Goal: Contribute content: Contribute content

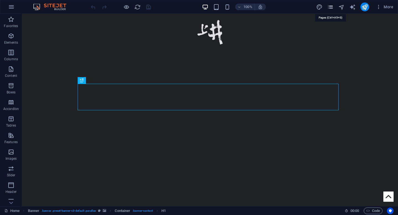
click at [332, 8] on icon "pages" at bounding box center [330, 7] width 6 height 6
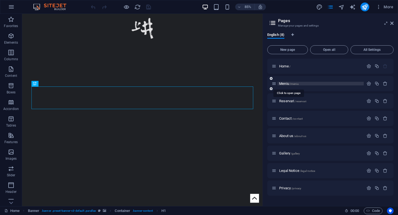
click at [282, 84] on span "Meniu /meniu" at bounding box center [289, 83] width 20 height 4
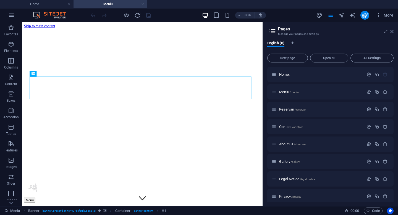
click at [391, 32] on icon at bounding box center [391, 31] width 3 height 4
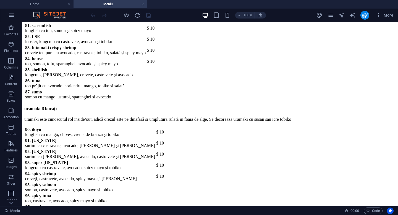
scroll to position [1125, 0]
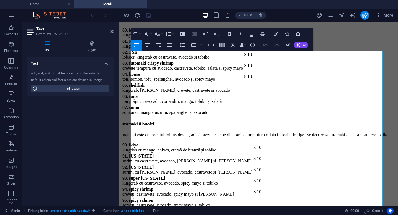
scroll to position [1132, 0]
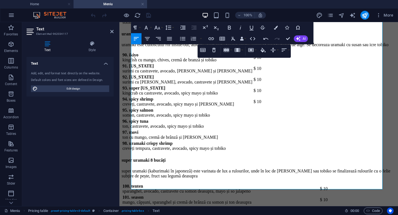
scroll to position [1230, 0]
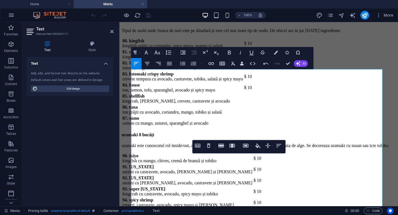
scroll to position [1113, 0]
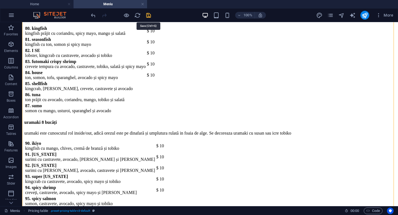
click at [148, 16] on icon "save" at bounding box center [148, 15] width 6 height 6
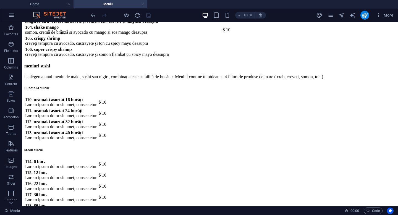
scroll to position [1416, 0]
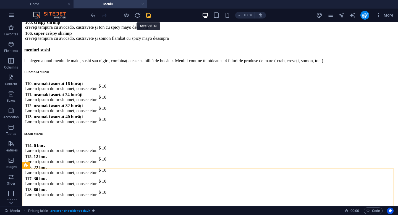
click at [149, 18] on icon "save" at bounding box center [148, 15] width 6 height 6
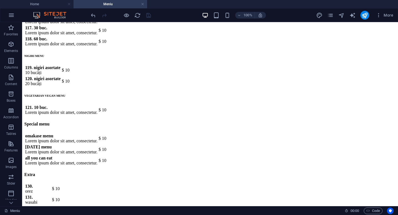
scroll to position [1572, 0]
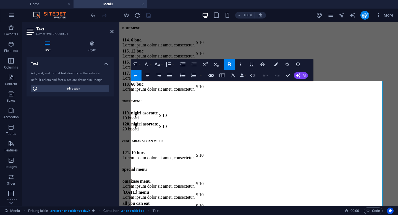
scroll to position [1560, 0]
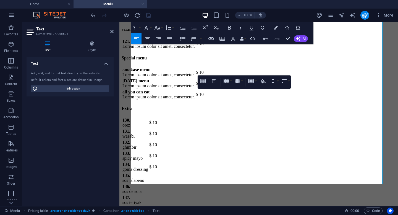
scroll to position [1677, 0]
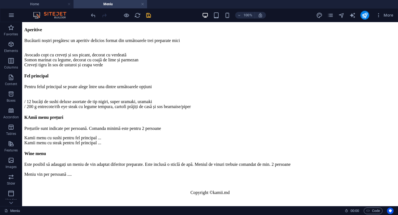
scroll to position [2067, 0]
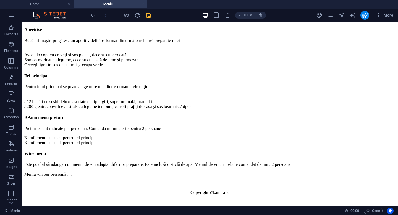
scroll to position [2466, 0]
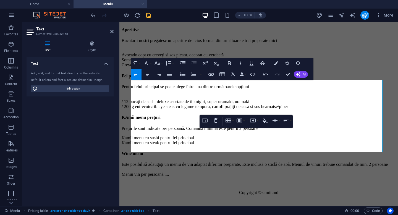
click at [96, 150] on div "Text Add, edit, and format text directly on the website. Default colors and fon…" at bounding box center [70, 129] width 87 height 145
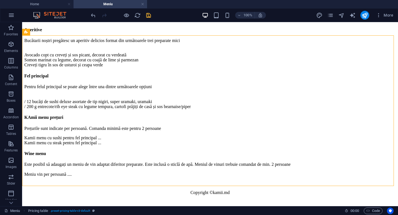
scroll to position [2606, 0]
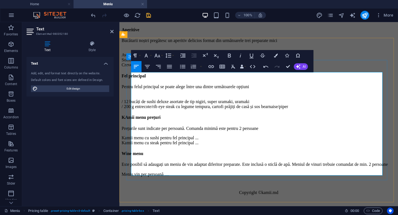
drag, startPoint x: 135, startPoint y: 145, endPoint x: 218, endPoint y: 152, distance: 83.9
copy td "asorti de uramaki cu surimi, crevete, somon și ton și paisprezece nigiri cu som…"
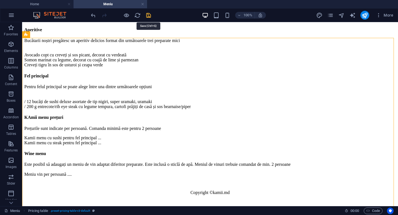
click at [148, 15] on icon "save" at bounding box center [148, 15] width 6 height 6
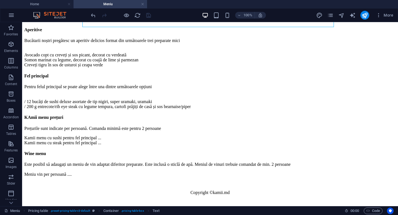
scroll to position [2763, 0]
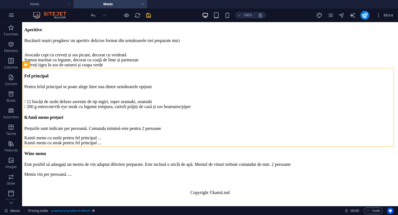
scroll to position [2843, 0]
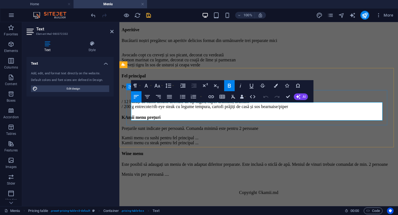
click at [98, 124] on div "Text Add, edit, and format text directly on the website. Default colors and fon…" at bounding box center [70, 129] width 87 height 145
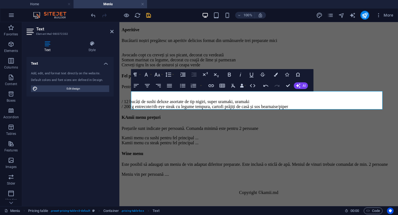
scroll to position [2857, 0]
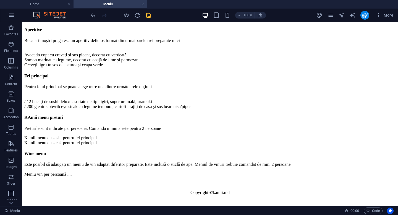
scroll to position [2971, 0]
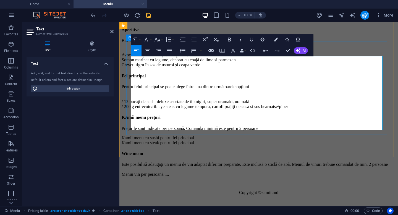
drag, startPoint x: 135, startPoint y: 118, endPoint x: 149, endPoint y: 118, distance: 13.8
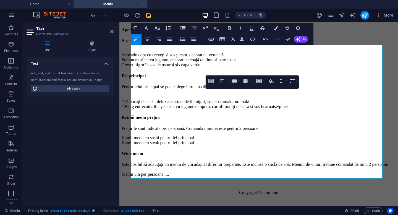
scroll to position [2985, 0]
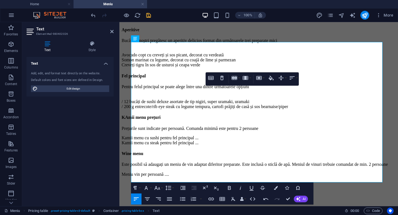
click at [91, 137] on div "Text Add, edit, and format text directly on the website. Default colors and fon…" at bounding box center [70, 129] width 87 height 145
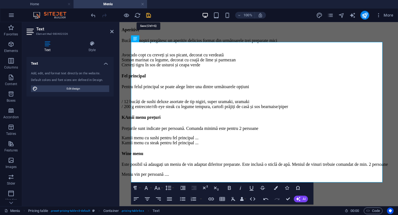
click at [149, 14] on icon "save" at bounding box center [148, 15] width 6 height 6
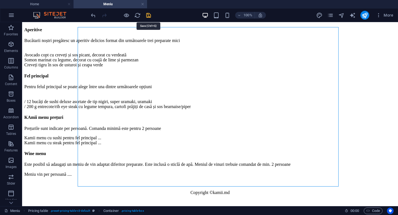
click at [148, 15] on icon "save" at bounding box center [148, 15] width 6 height 6
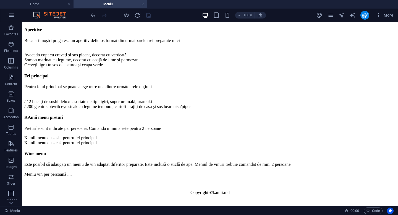
scroll to position [3015, 0]
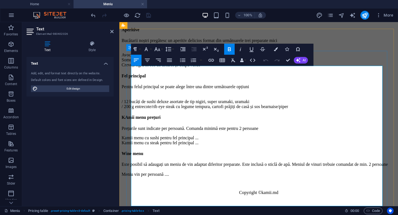
scroll to position [2961, 0]
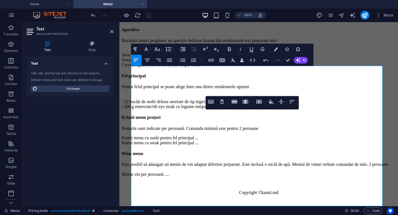
click at [85, 148] on div "Text Add, edit, and format text directly on the website. Default colors and fon…" at bounding box center [70, 129] width 87 height 145
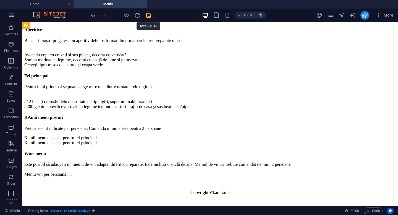
click at [148, 13] on icon "save" at bounding box center [148, 15] width 6 height 6
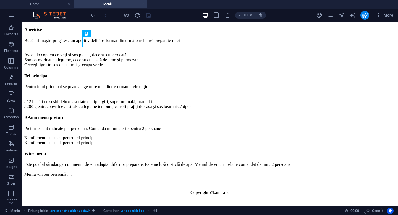
scroll to position [2996, 0]
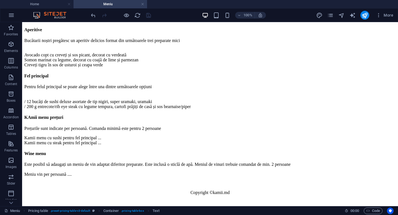
scroll to position [3214, 0]
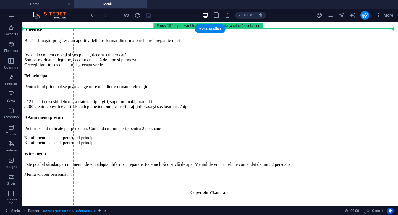
drag, startPoint x: 70, startPoint y: 50, endPoint x: 136, endPoint y: 92, distance: 79.0
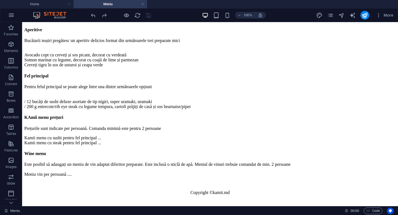
scroll to position [3274, 0]
click at [42, 123] on icon at bounding box center [42, 123] width 3 height 6
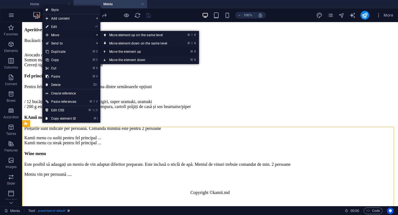
click at [129, 54] on link "⌘ ⬆ Move the element up" at bounding box center [139, 51] width 78 height 8
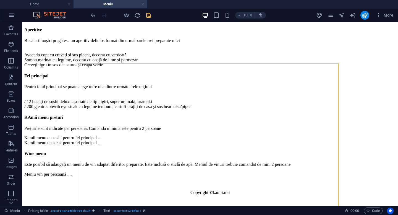
scroll to position [3310, 0]
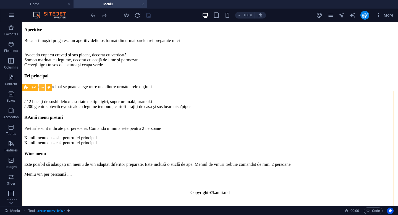
click at [40, 88] on button at bounding box center [42, 87] width 7 height 7
click at [40, 86] on button at bounding box center [42, 87] width 7 height 7
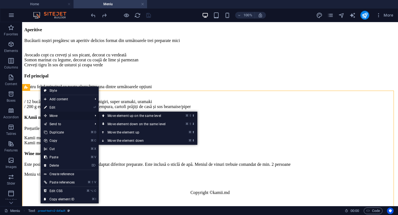
click at [120, 118] on link "⌘ ⇧ ⬆ Move element up on the same level" at bounding box center [138, 116] width 78 height 8
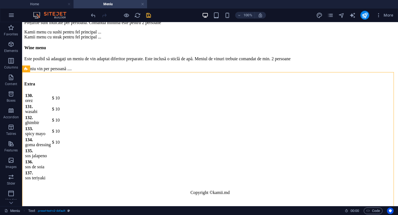
scroll to position [3127, 0]
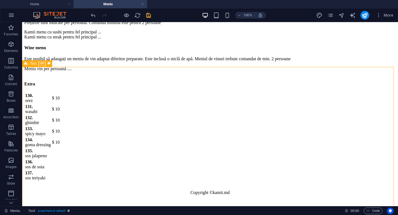
click at [42, 63] on icon at bounding box center [42, 63] width 3 height 6
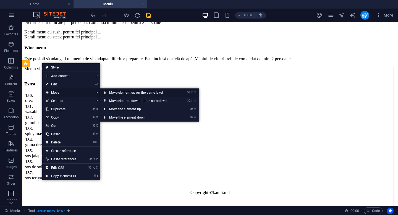
click at [120, 95] on link "⌘ ⇧ ⬆ Move element up on the same level" at bounding box center [139, 92] width 78 height 8
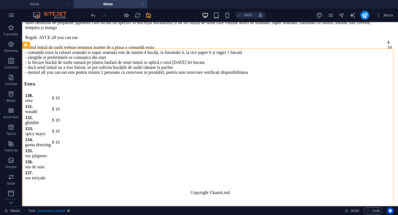
scroll to position [2922, 0]
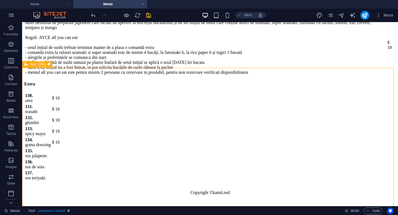
click at [41, 65] on icon at bounding box center [42, 64] width 3 height 6
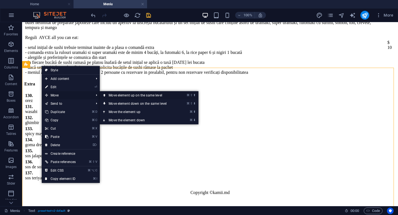
click at [120, 95] on link "⌘ ⇧ ⬆ Move element up on the same level" at bounding box center [139, 95] width 78 height 8
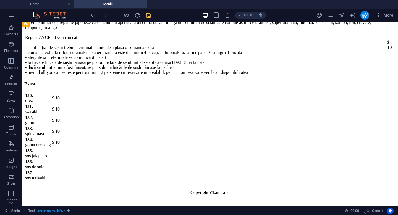
scroll to position [2849, 0]
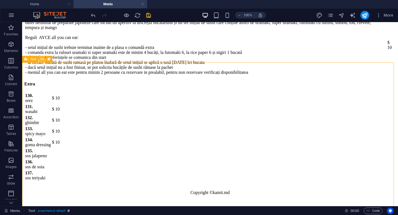
click at [41, 58] on icon at bounding box center [42, 59] width 3 height 6
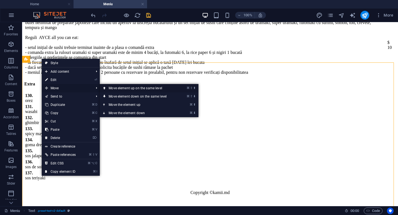
click at [133, 89] on link "⌘ ⇧ ⬆ Move element up on the same level" at bounding box center [139, 88] width 78 height 8
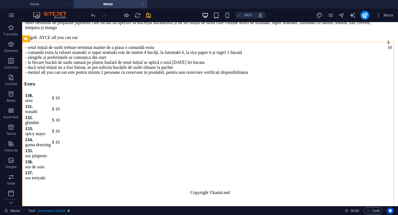
scroll to position [2770, 0]
click at [43, 42] on icon at bounding box center [42, 41] width 3 height 6
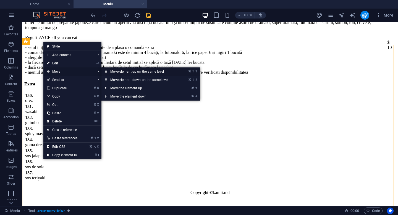
click at [119, 75] on link "⌘ ⇧ ⬆ Move element up on the same level" at bounding box center [140, 71] width 78 height 8
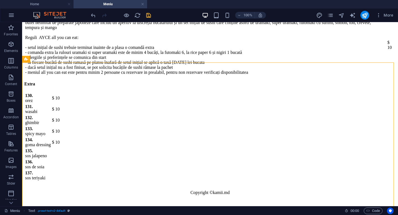
scroll to position [2579, 0]
click at [43, 63] on icon at bounding box center [42, 62] width 3 height 6
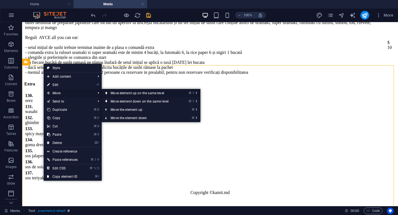
click at [129, 92] on link "⌘ ⇧ ⬆ Move element up on the same level" at bounding box center [141, 93] width 78 height 8
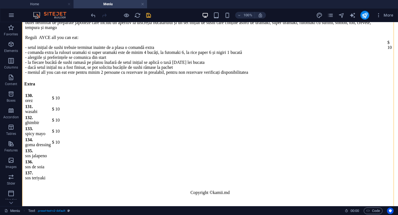
scroll to position [2408, 0]
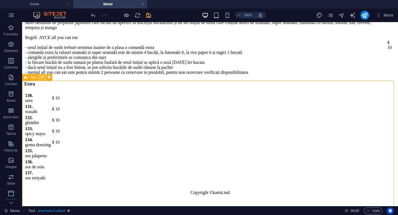
click at [42, 78] on icon at bounding box center [42, 77] width 3 height 6
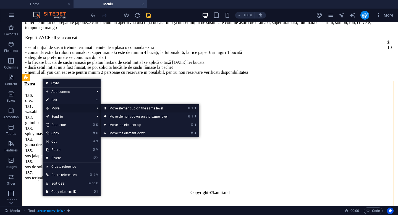
click at [131, 108] on link "⌘ ⇧ ⬆ Move element up on the same level" at bounding box center [139, 108] width 78 height 8
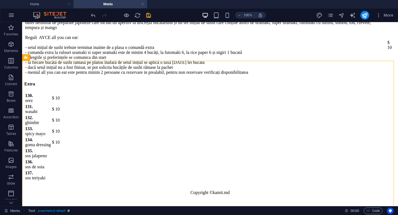
scroll to position [2220, 0]
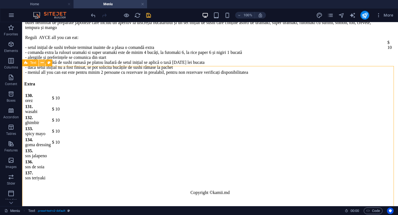
click at [44, 62] on button at bounding box center [42, 62] width 7 height 7
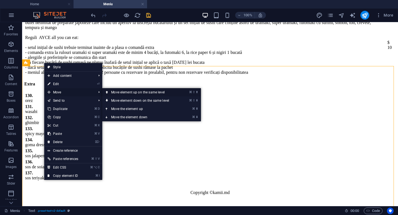
click at [132, 92] on link "⌘ ⇧ ⬆ Move element up on the same level" at bounding box center [141, 92] width 78 height 8
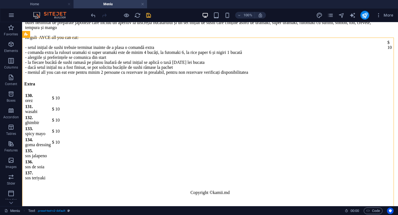
scroll to position [1985, 0]
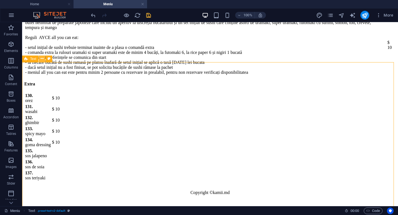
click at [41, 60] on icon at bounding box center [42, 59] width 3 height 6
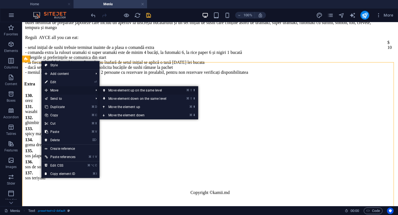
click at [115, 89] on link "⌘ ⇧ ⬆ Move element up on the same level" at bounding box center [138, 90] width 78 height 8
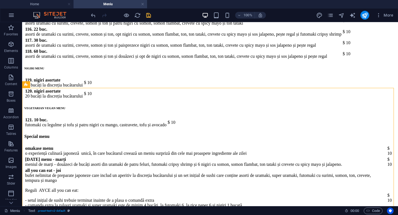
scroll to position [1743, 0]
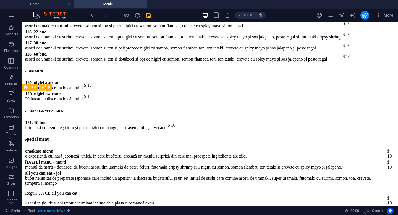
click at [42, 90] on button at bounding box center [42, 87] width 7 height 7
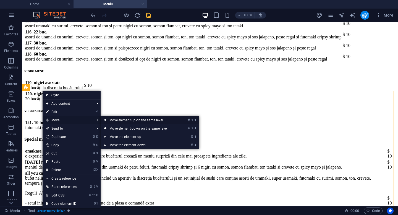
click at [113, 122] on link "⌘ ⇧ ⬆ Move element up on the same level" at bounding box center [139, 120] width 78 height 8
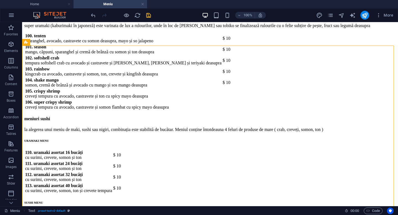
scroll to position [1514, 0]
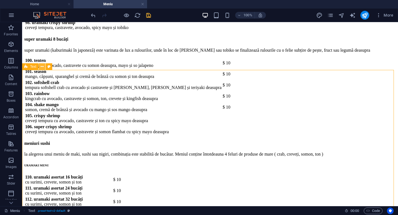
click at [43, 67] on icon at bounding box center [42, 67] width 3 height 6
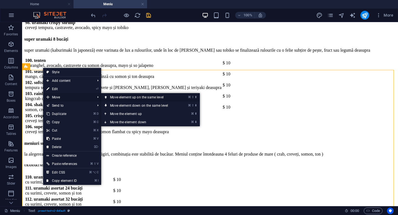
click at [123, 97] on link "⌘ ⇧ ⬆ Move element up on the same level" at bounding box center [140, 97] width 78 height 8
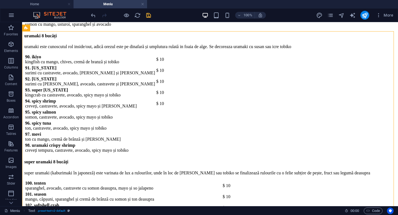
scroll to position [1362, 0]
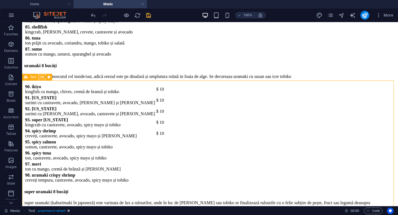
click at [42, 79] on icon at bounding box center [42, 77] width 3 height 6
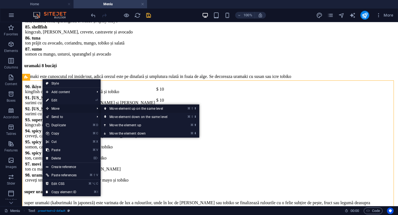
click at [124, 110] on link "⌘ ⇧ ⬆ Move element up on the same level" at bounding box center [139, 108] width 78 height 8
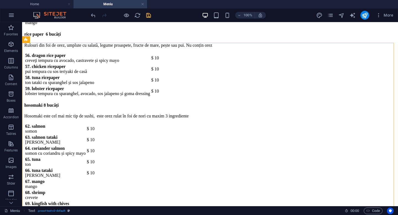
scroll to position [1068, 0]
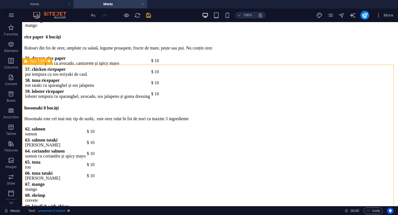
click at [39, 63] on button at bounding box center [42, 61] width 7 height 7
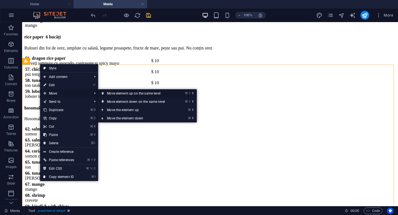
click at [121, 97] on link "⌘ ⇧ ⬆ Move element up on the same level" at bounding box center [137, 93] width 78 height 8
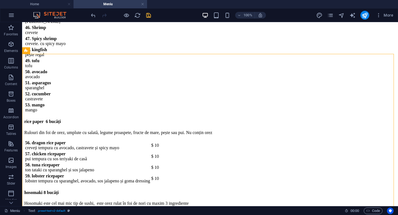
scroll to position [945, 0]
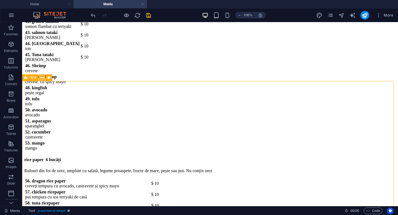
click at [42, 77] on icon at bounding box center [42, 78] width 3 height 6
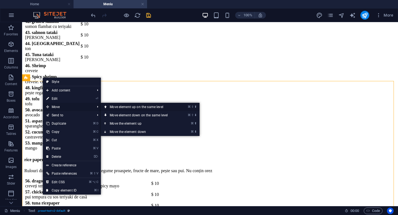
click at [133, 109] on link "⌘ ⇧ ⬆ Move element up on the same level" at bounding box center [140, 107] width 78 height 8
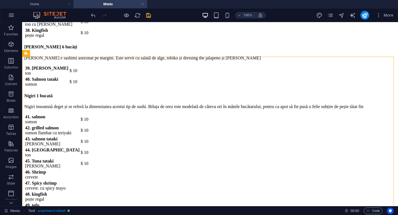
scroll to position [806, 0]
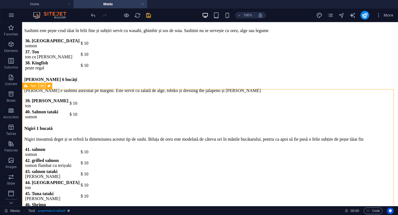
click at [42, 86] on icon at bounding box center [42, 86] width 3 height 6
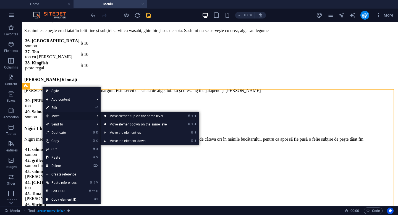
click at [123, 116] on link "⌘ ⇧ ⬆ Move element up on the same level" at bounding box center [139, 116] width 78 height 8
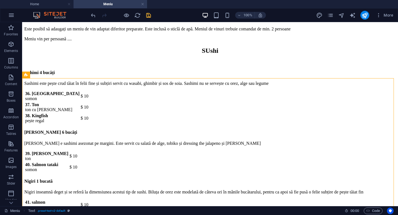
scroll to position [735, 0]
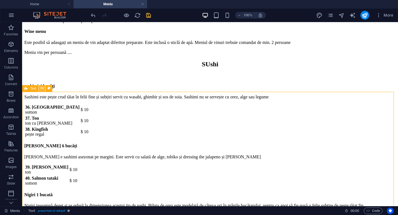
click at [43, 91] on icon at bounding box center [42, 88] width 3 height 6
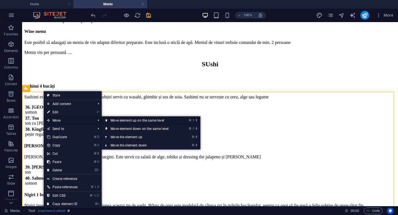
click at [122, 121] on link "⌘ ⇧ ⬆ Move element up on the same level" at bounding box center [141, 120] width 78 height 8
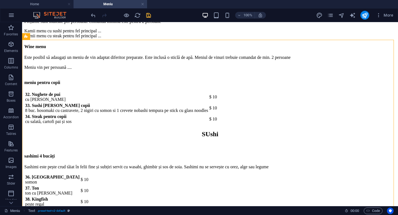
scroll to position [654, 0]
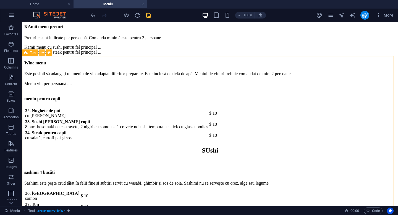
click at [41, 54] on icon at bounding box center [42, 53] width 3 height 6
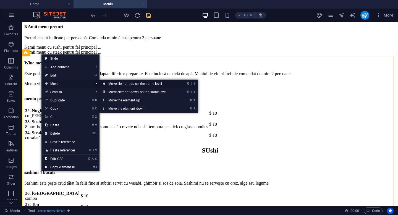
click at [119, 87] on link "⌘ ⇧ ⬆ Move element up on the same level" at bounding box center [138, 84] width 78 height 8
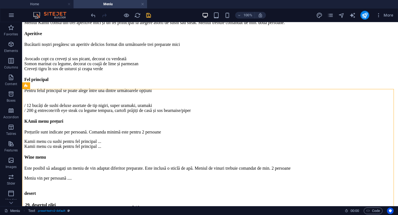
scroll to position [528, 0]
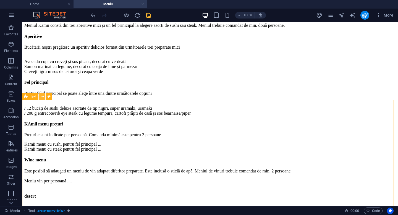
click at [42, 96] on icon at bounding box center [42, 97] width 3 height 6
click at [43, 97] on icon at bounding box center [42, 97] width 3 height 6
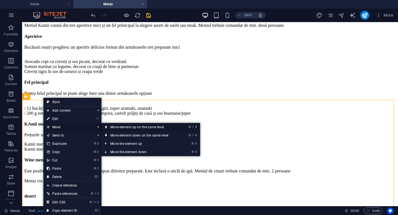
click at [127, 128] on link "⌘ ⇧ ⬆ Move element up on the same level" at bounding box center [140, 127] width 78 height 8
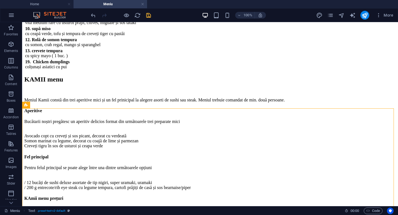
scroll to position [390, 0]
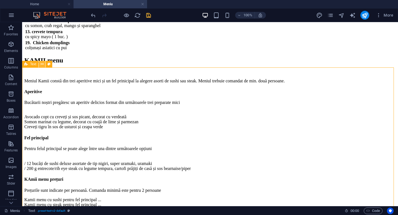
click at [43, 65] on icon at bounding box center [42, 64] width 3 height 6
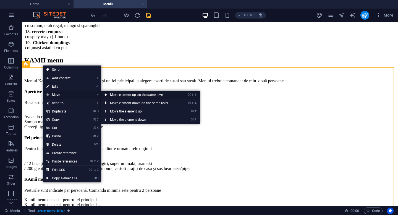
click at [125, 97] on link "⌘ ⇧ ⬆ Move element up on the same level" at bounding box center [140, 95] width 78 height 8
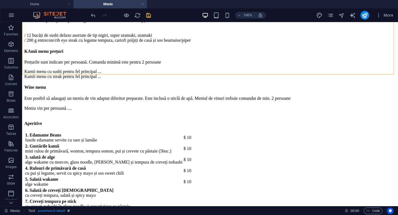
scroll to position [378, 0]
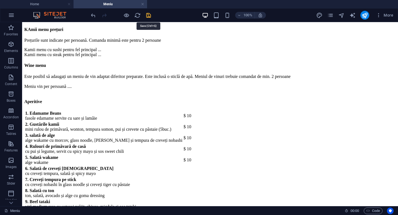
click at [149, 18] on icon "save" at bounding box center [148, 15] width 6 height 6
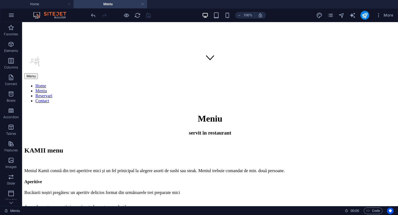
scroll to position [142, 0]
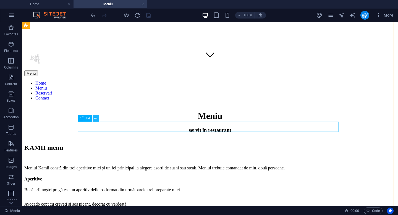
click at [97, 118] on icon at bounding box center [95, 118] width 3 height 6
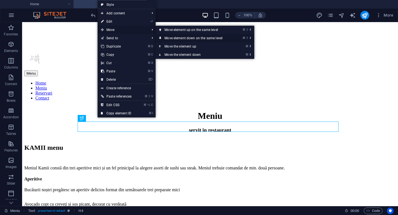
click at [171, 38] on link "⌘ ⇧ ⬇ Move element down on the same level" at bounding box center [194, 38] width 78 height 8
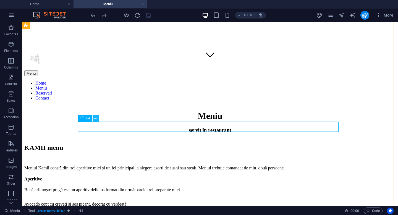
click at [94, 117] on icon at bounding box center [95, 118] width 3 height 6
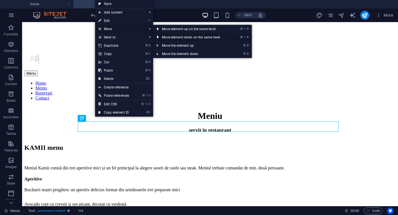
click at [176, 39] on link "⌘ ⇧ ⬇ Move element down on the same level" at bounding box center [192, 37] width 78 height 8
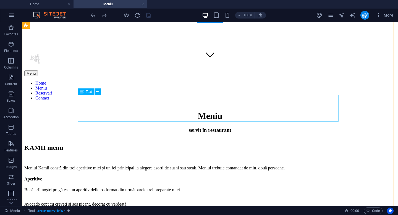
click at [88, 197] on div "Avocado copt cu creveți și sos picant, decorat cu verdeată Somon marinat cu leg…" at bounding box center [209, 207] width 371 height 20
click at [111, 165] on div "Meniul Kamii constă din trei aperitive mici și un fel prinicipal la alegere aso…" at bounding box center [209, 167] width 371 height 5
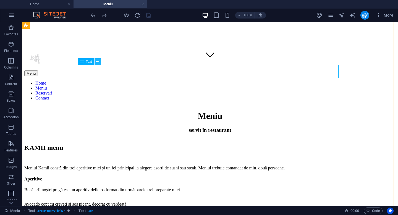
click at [97, 63] on icon at bounding box center [97, 62] width 3 height 6
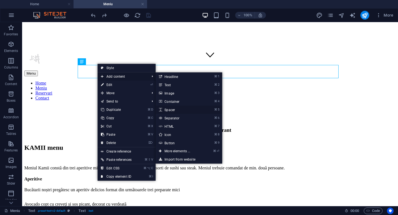
click at [174, 109] on link "⌘ 5 Spacer" at bounding box center [178, 109] width 46 height 8
select select "px"
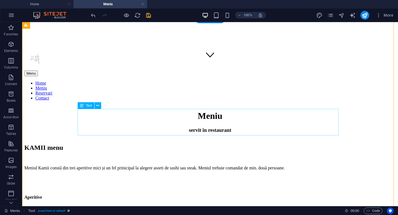
click at [98, 106] on icon at bounding box center [97, 106] width 3 height 6
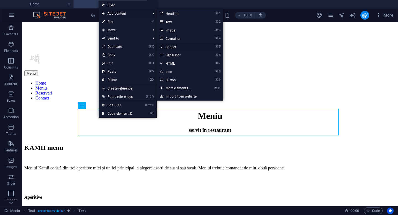
click at [176, 46] on link "⌘ 5 Spacer" at bounding box center [180, 47] width 46 height 8
select select "px"
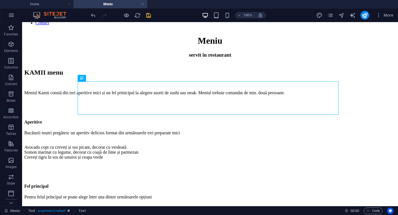
scroll to position [220, 0]
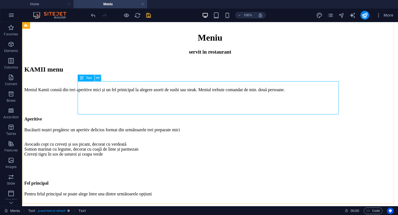
click at [98, 78] on icon at bounding box center [97, 78] width 3 height 6
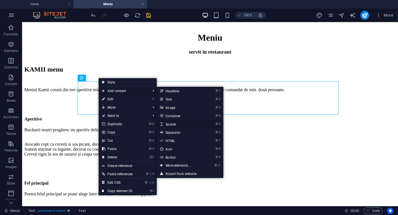
click at [176, 126] on link "⌘ 5 Spacer" at bounding box center [180, 124] width 46 height 8
select select "px"
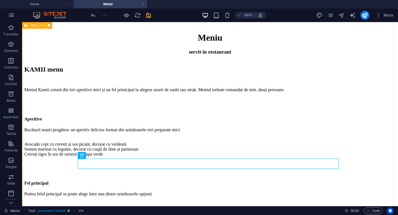
click at [40, 147] on div "KAMII menu Meniul Kamii constă din trei aperitive mici și un fel prinicipal la …" at bounding box center [209, 184] width 371 height 237
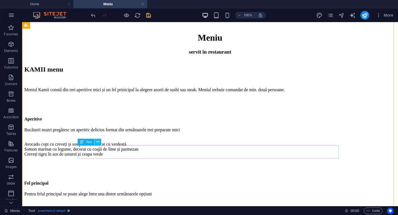
click at [98, 142] on icon at bounding box center [97, 142] width 3 height 6
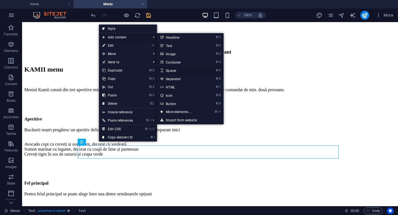
click at [176, 69] on link "⌘ 5 Spacer" at bounding box center [180, 70] width 46 height 8
select select "px"
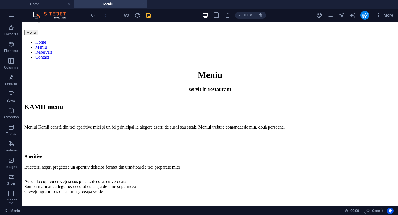
scroll to position [185, 0]
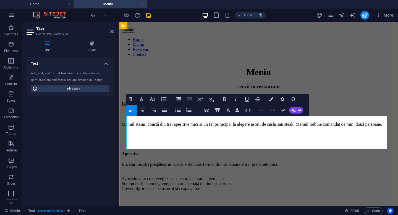
click at [369, 162] on div "Bucătarii noștri pregătesc un aperitiv delicios format din următoarele trei pre…" at bounding box center [258, 164] width 274 height 5
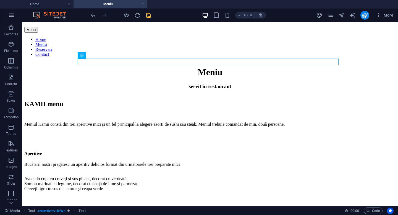
click at [152, 16] on div "100% More" at bounding box center [242, 15] width 305 height 9
click at [148, 15] on icon "save" at bounding box center [148, 15] width 6 height 6
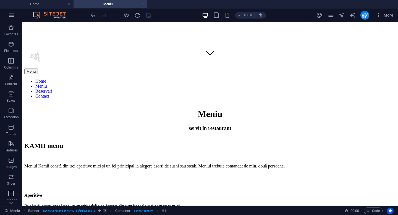
scroll to position [138, 0]
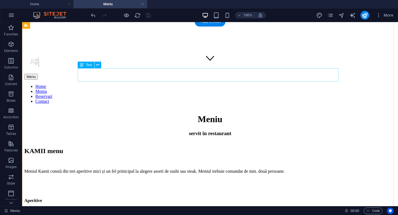
click at [190, 169] on div "Meniul Kamii constă din trei aperitive mici și un fel prinicipal la alegere aso…" at bounding box center [209, 171] width 371 height 5
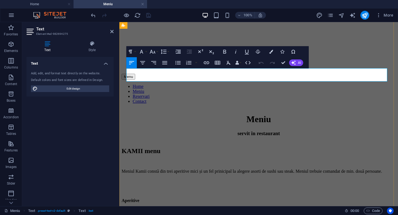
click at [236, 169] on p "Meniul Kamii constă din trei aperitive mici și un fel prinicipal la alegere aso…" at bounding box center [258, 171] width 274 height 5
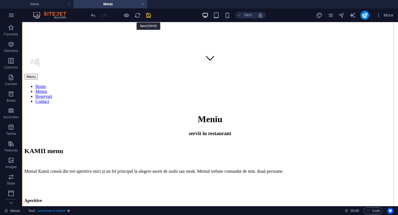
click at [149, 16] on icon "save" at bounding box center [148, 15] width 6 height 6
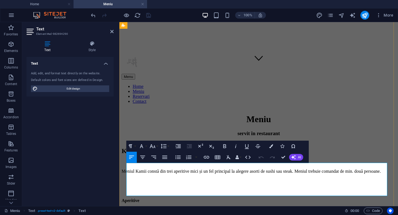
click at [293, 169] on div "Meniul Kamii constă din trei aperitive mici și un fel principal la alegere asor…" at bounding box center [258, 171] width 274 height 5
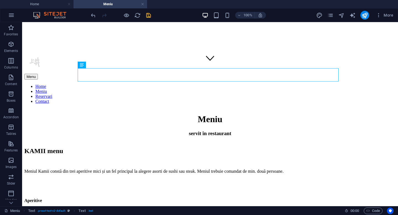
click at [146, 18] on div at bounding box center [121, 15] width 62 height 9
click at [149, 16] on icon "save" at bounding box center [148, 15] width 6 height 6
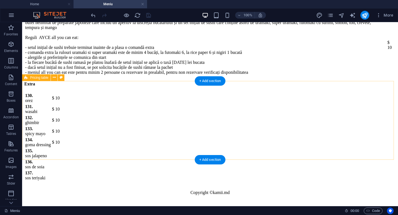
scroll to position [3136, 0]
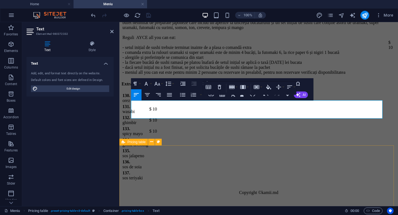
click at [192, 76] on div "Special menu omakase menu o experiență culinară japoneză unică, în care bucătar…" at bounding box center [258, 22] width 274 height 105
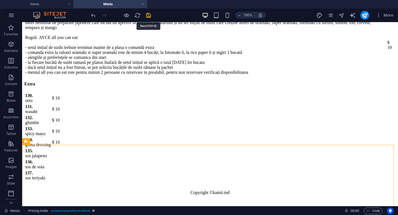
click at [150, 15] on icon "save" at bounding box center [148, 15] width 6 height 6
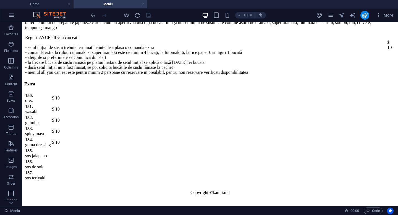
scroll to position [3277, 0]
click at [36, 76] on div "Special menu omakase menu o experiență culinară japoneză unică, în care bucătar…" at bounding box center [209, 25] width 371 height 100
drag, startPoint x: 396, startPoint y: 188, endPoint x: 419, endPoint y: 233, distance: 50.9
